Goal: Task Accomplishment & Management: Manage account settings

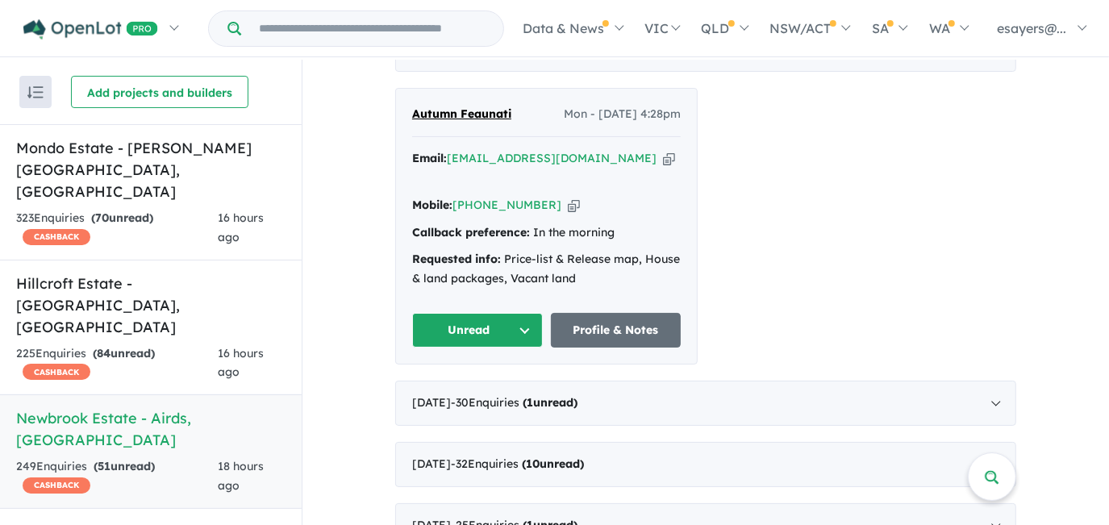
scroll to position [660, 0]
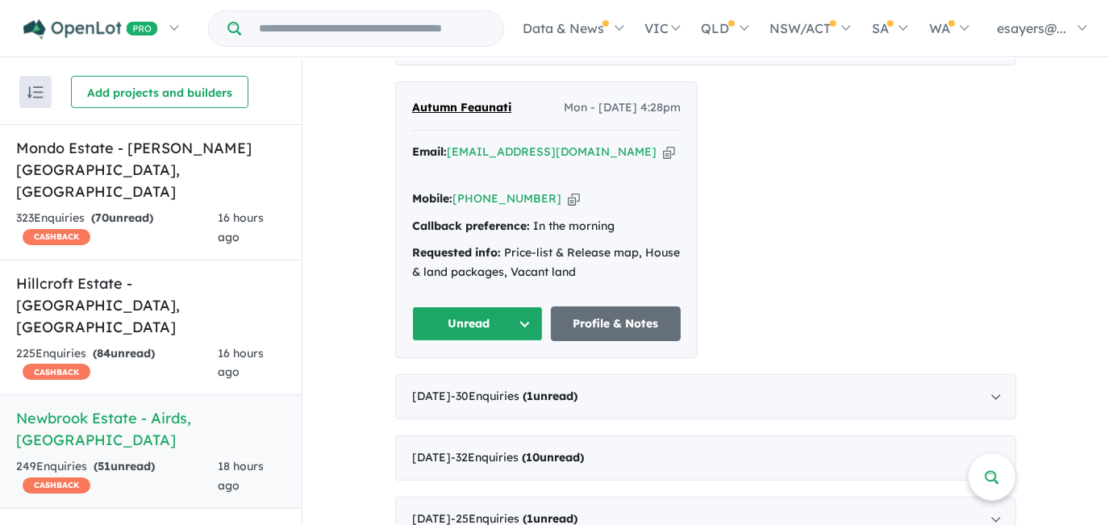
click at [663, 160] on icon "button" at bounding box center [669, 152] width 12 height 17
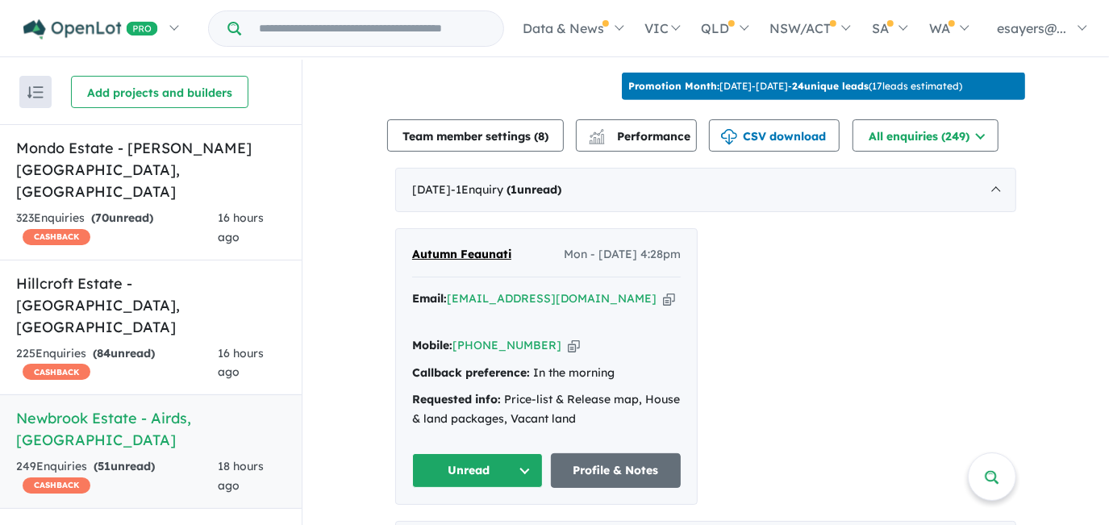
scroll to position [586, 0]
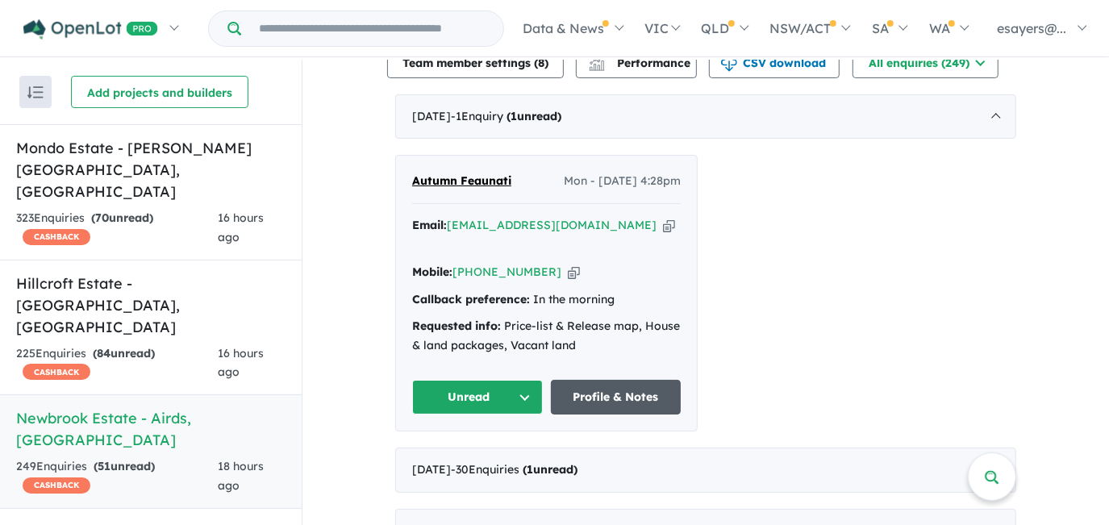
click at [647, 390] on link "Profile & Notes" at bounding box center [616, 397] width 131 height 35
click at [487, 387] on button "Unread" at bounding box center [477, 397] width 131 height 35
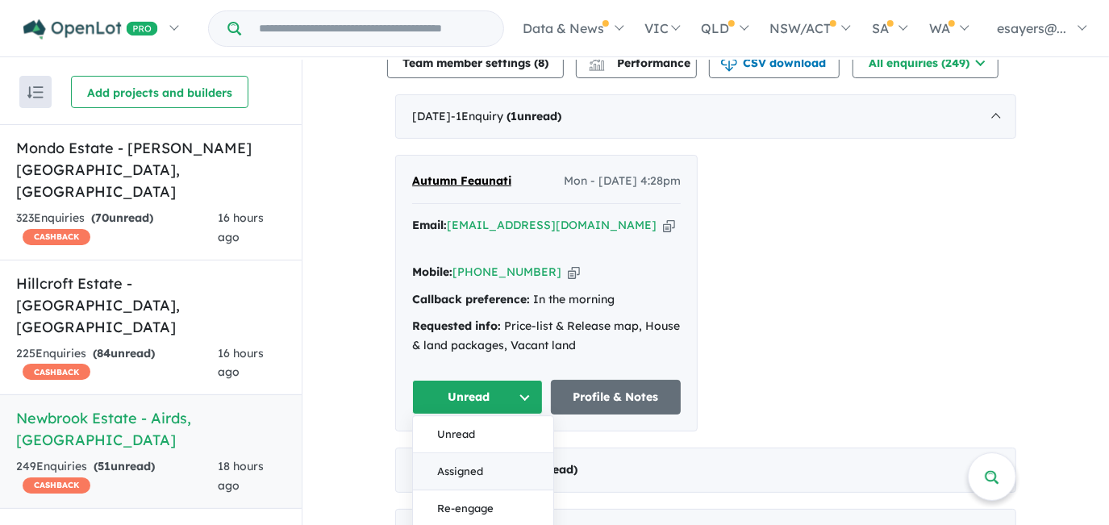
click at [468, 466] on button "Assigned" at bounding box center [483, 471] width 140 height 37
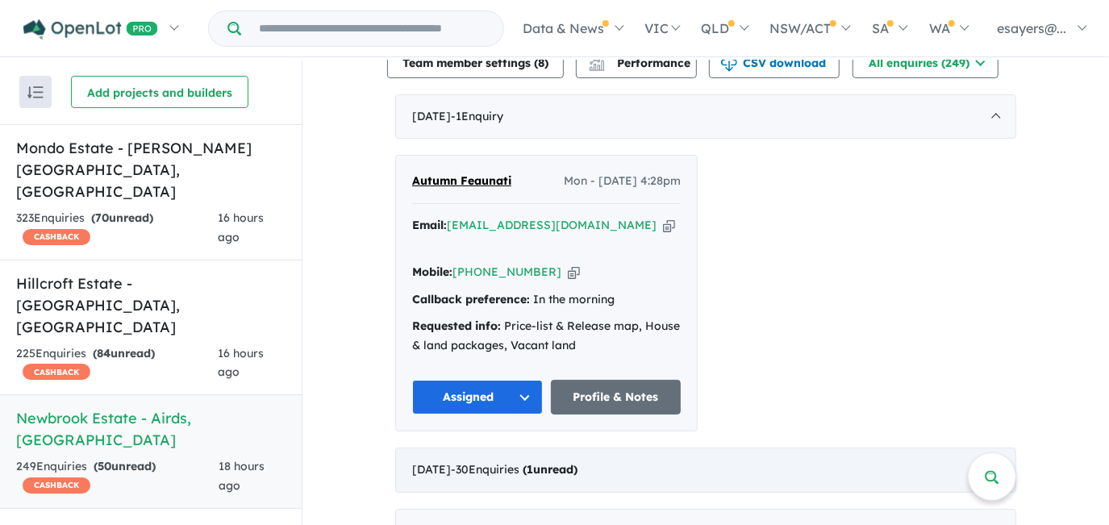
scroll to position [660, 0]
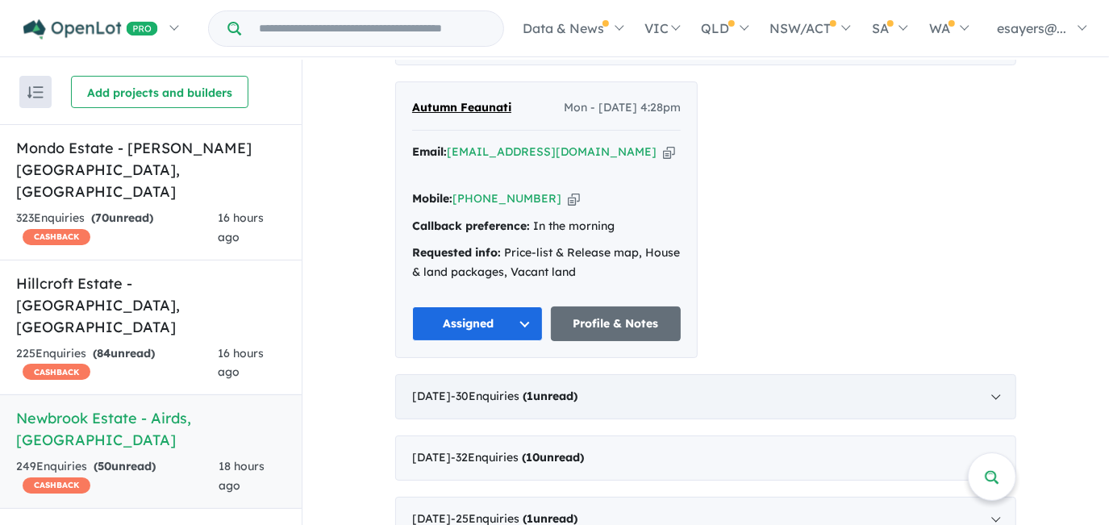
click at [544, 389] on span "- 30 Enquir ies ( 1 unread)" at bounding box center [514, 396] width 127 height 15
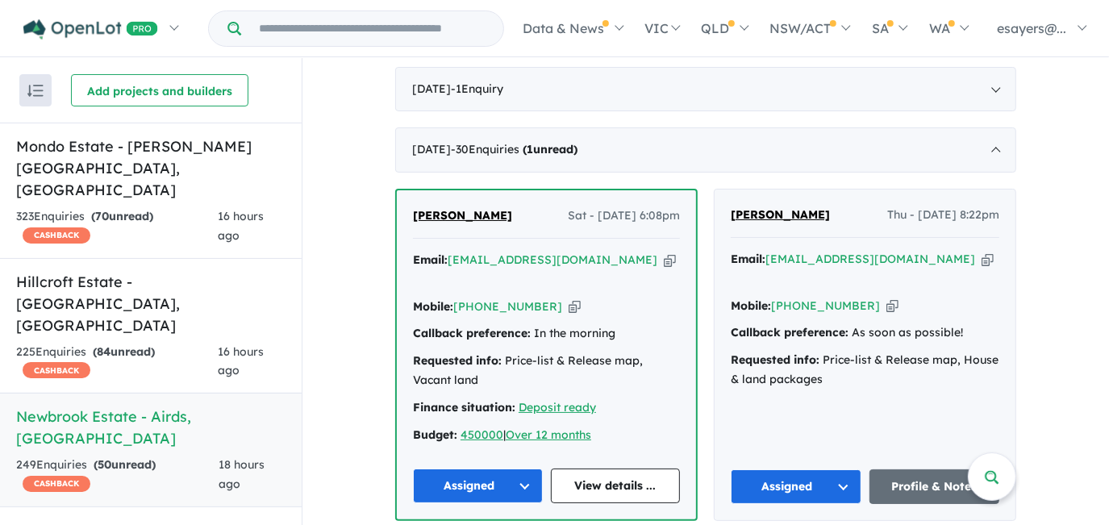
scroll to position [586, 0]
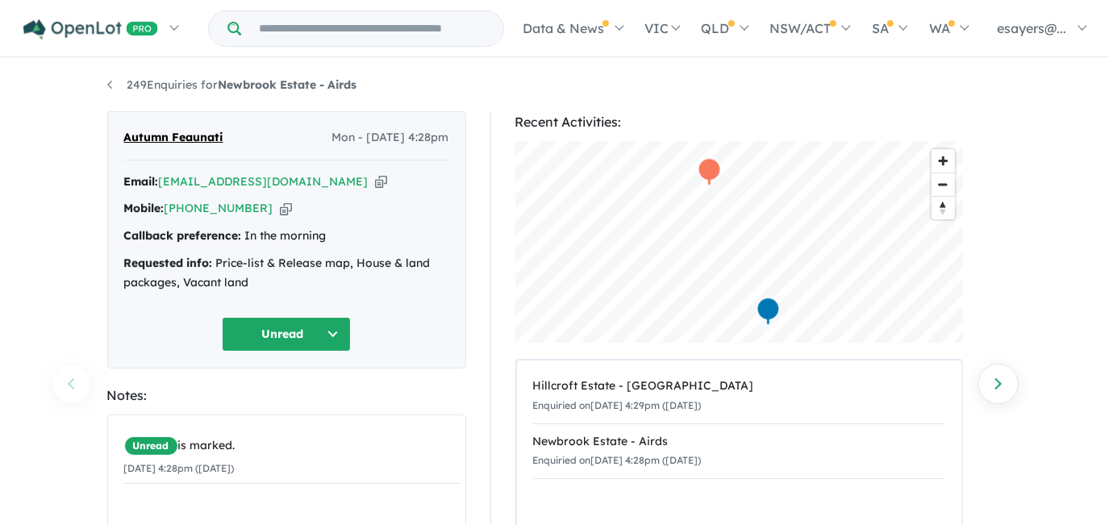
click at [375, 178] on icon "button" at bounding box center [381, 181] width 12 height 17
